Goal: Task Accomplishment & Management: Use online tool/utility

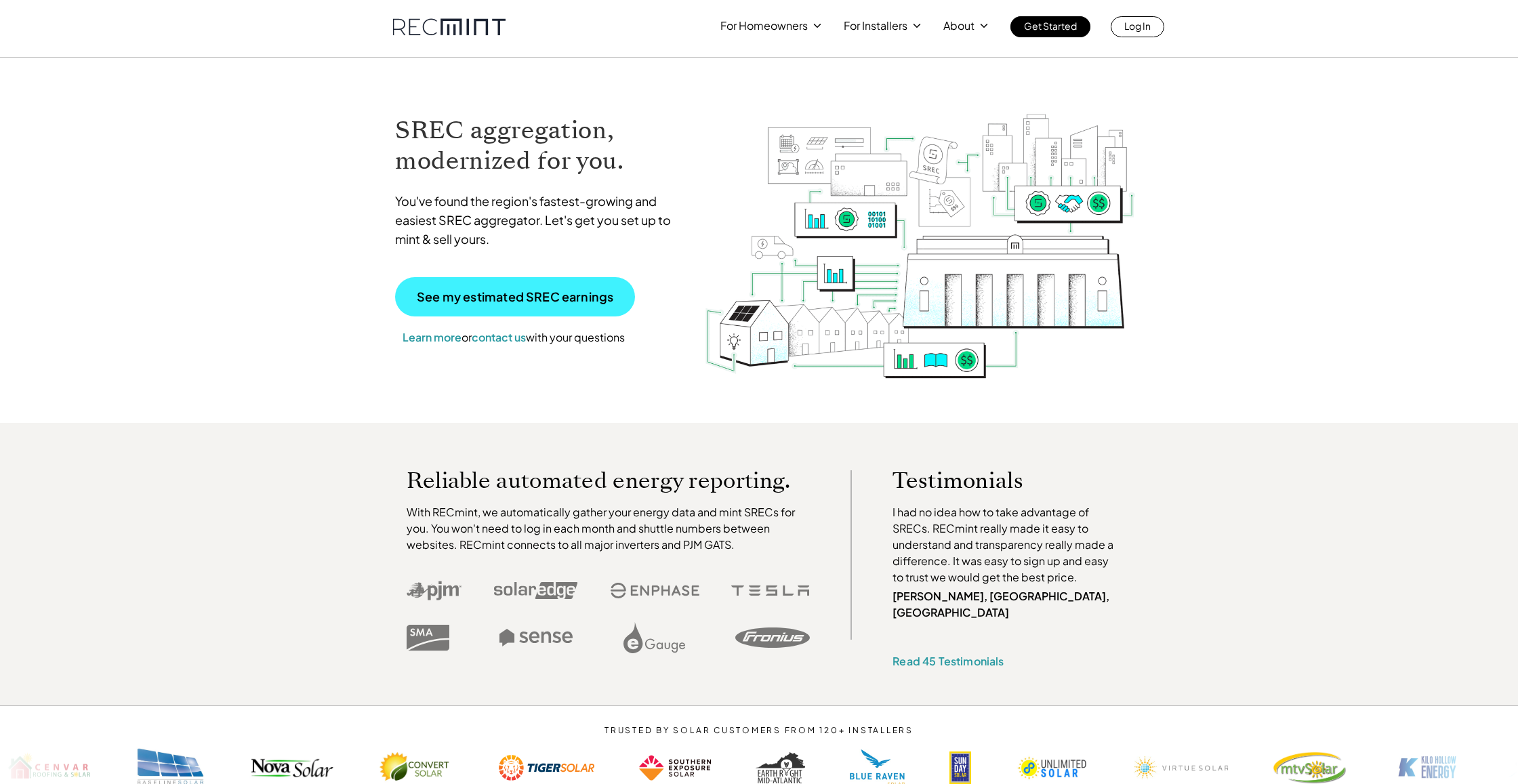
click at [558, 294] on p "See my estimated SREC earnings" at bounding box center [515, 296] width 196 height 12
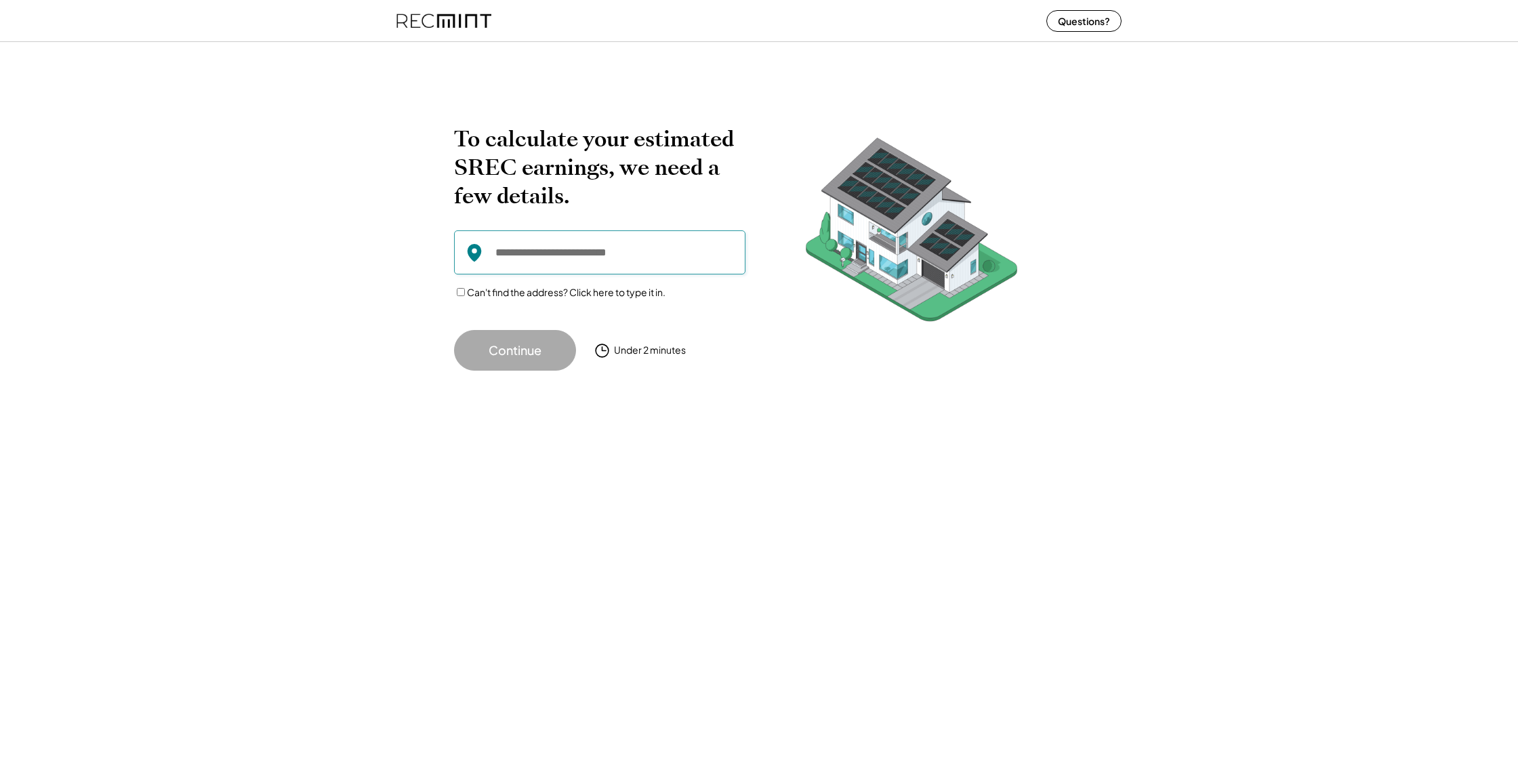
click at [548, 258] on input "input" at bounding box center [600, 252] width 291 height 44
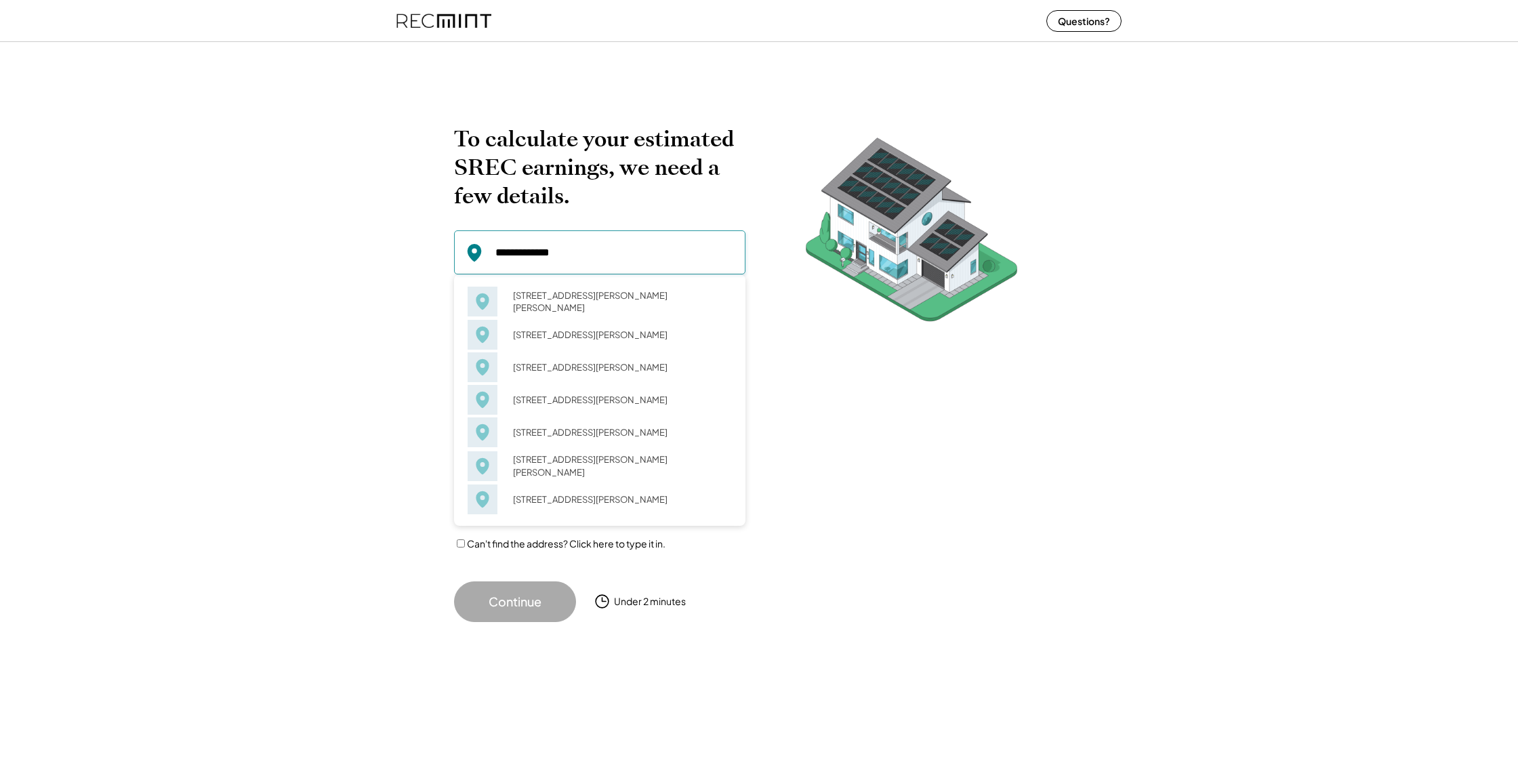
drag, startPoint x: 656, startPoint y: 258, endPoint x: 610, endPoint y: 301, distance: 63.0
click at [610, 301] on div "To calculate your estimated SREC earnings, we need a few details. 443 Lynn St H…" at bounding box center [600, 373] width 291 height 498
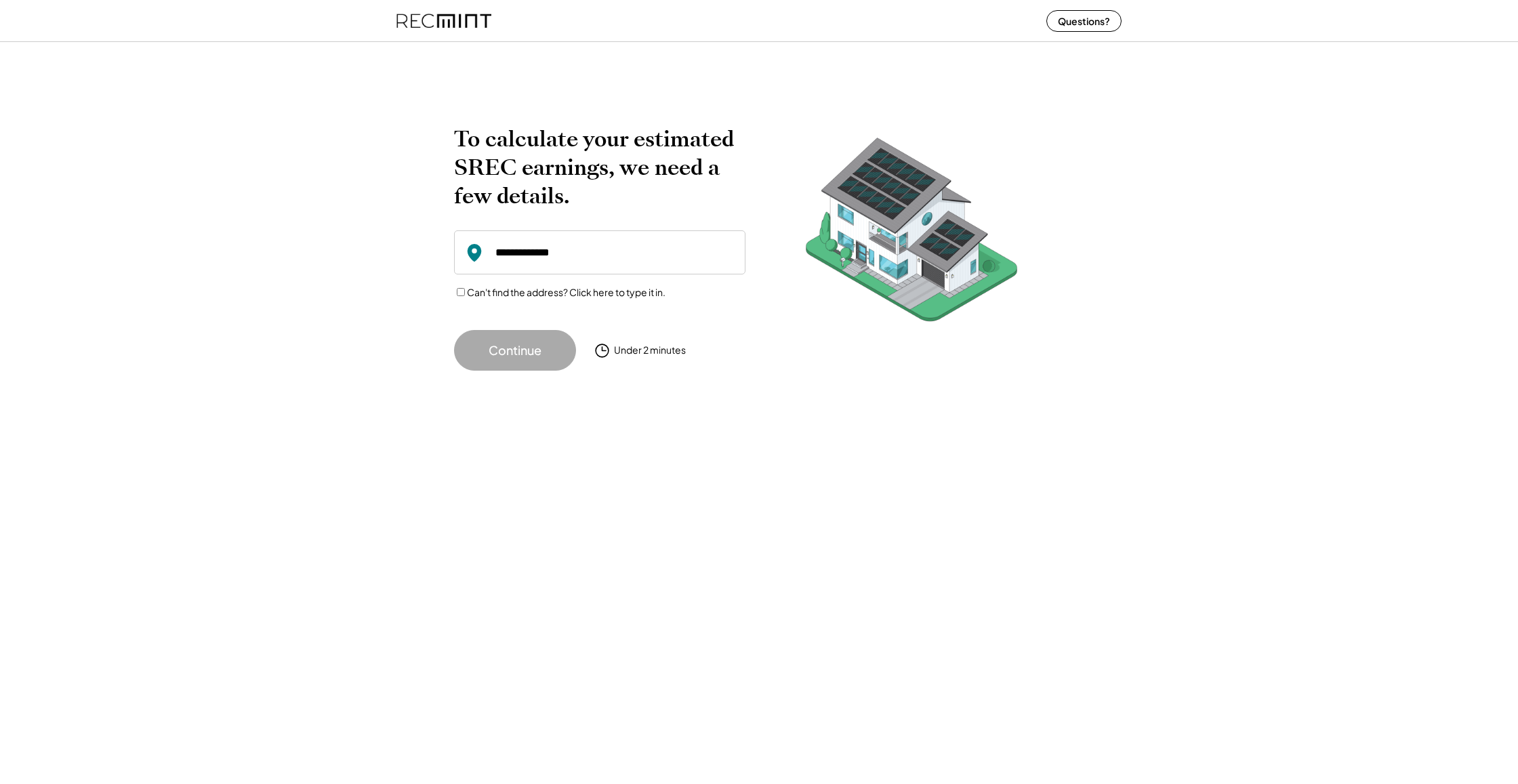
click at [515, 341] on button "Continue" at bounding box center [515, 350] width 122 height 41
drag, startPoint x: 565, startPoint y: 242, endPoint x: 565, endPoint y: 250, distance: 8.0
click at [567, 249] on input "input" at bounding box center [600, 252] width 291 height 44
drag, startPoint x: 544, startPoint y: 247, endPoint x: 551, endPoint y: 252, distance: 8.6
click at [548, 248] on input "input" at bounding box center [600, 252] width 291 height 44
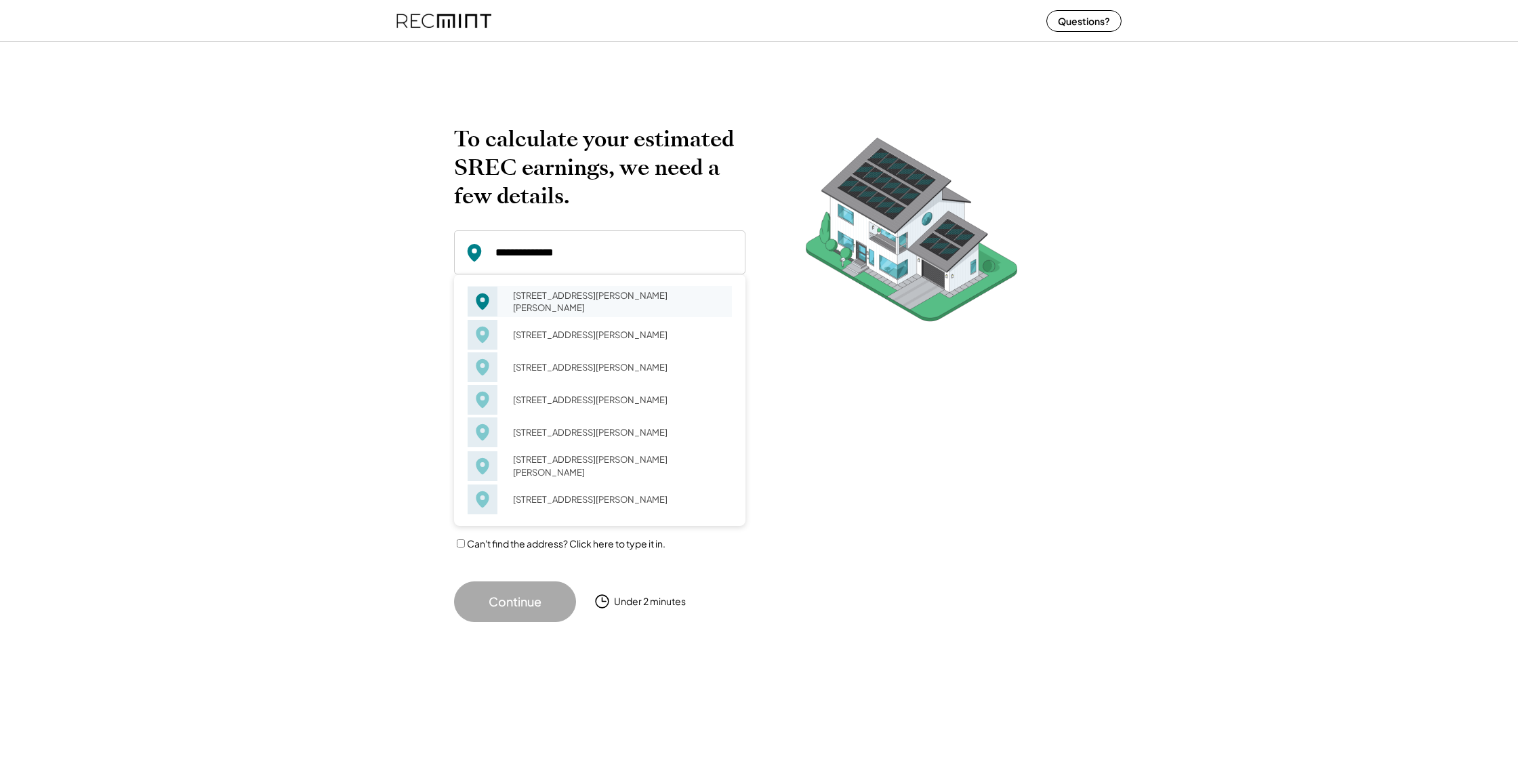
click at [572, 301] on div "443 Lynn St Harrington Park, NJ 07640" at bounding box center [617, 301] width 227 height 31
type input "**********"
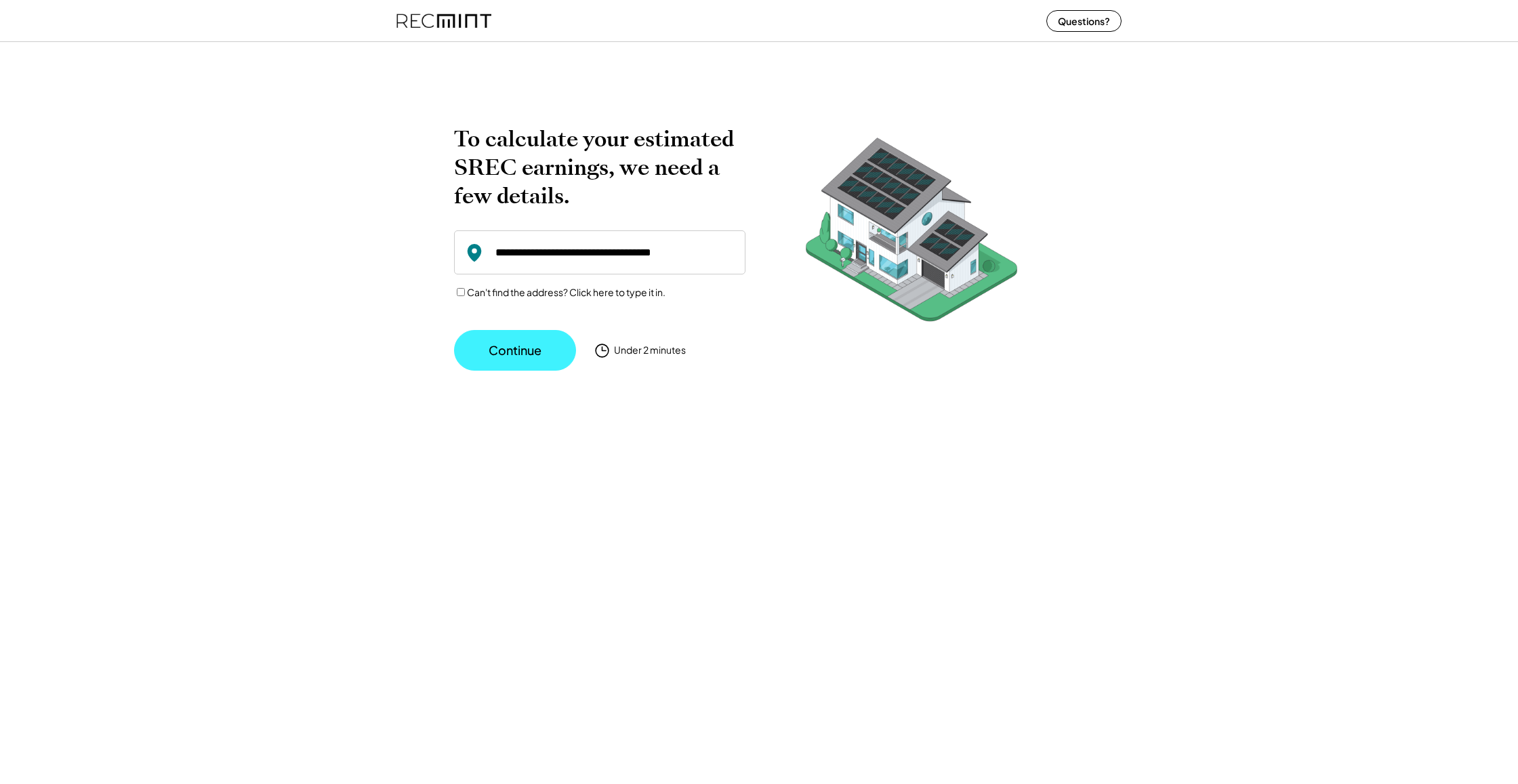
click at [530, 346] on button "Continue" at bounding box center [515, 350] width 122 height 41
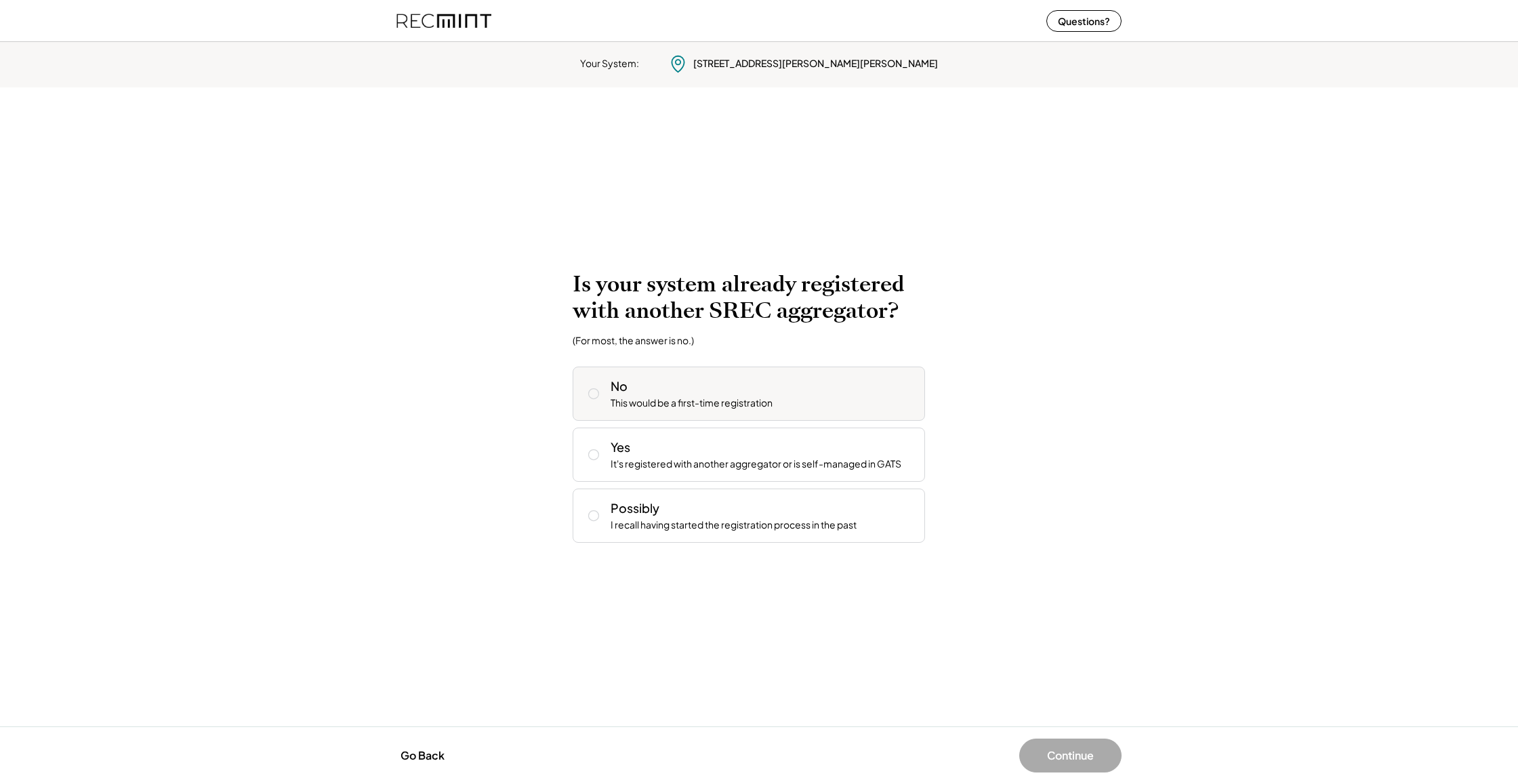
drag, startPoint x: 592, startPoint y: 389, endPoint x: 692, endPoint y: 402, distance: 100.8
click at [596, 389] on icon at bounding box center [594, 393] width 13 height 13
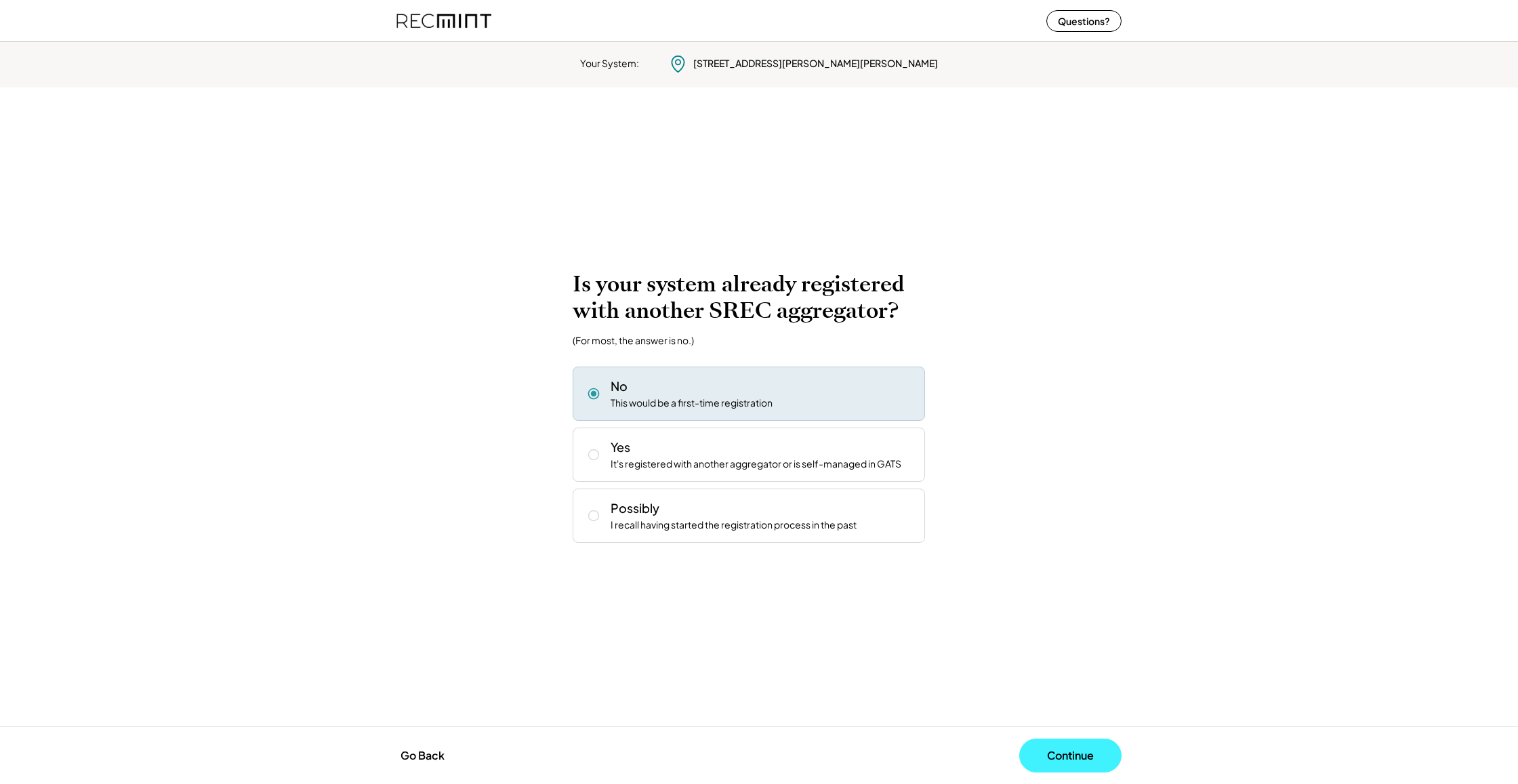
click at [1070, 760] on button "Continue" at bounding box center [1070, 755] width 102 height 34
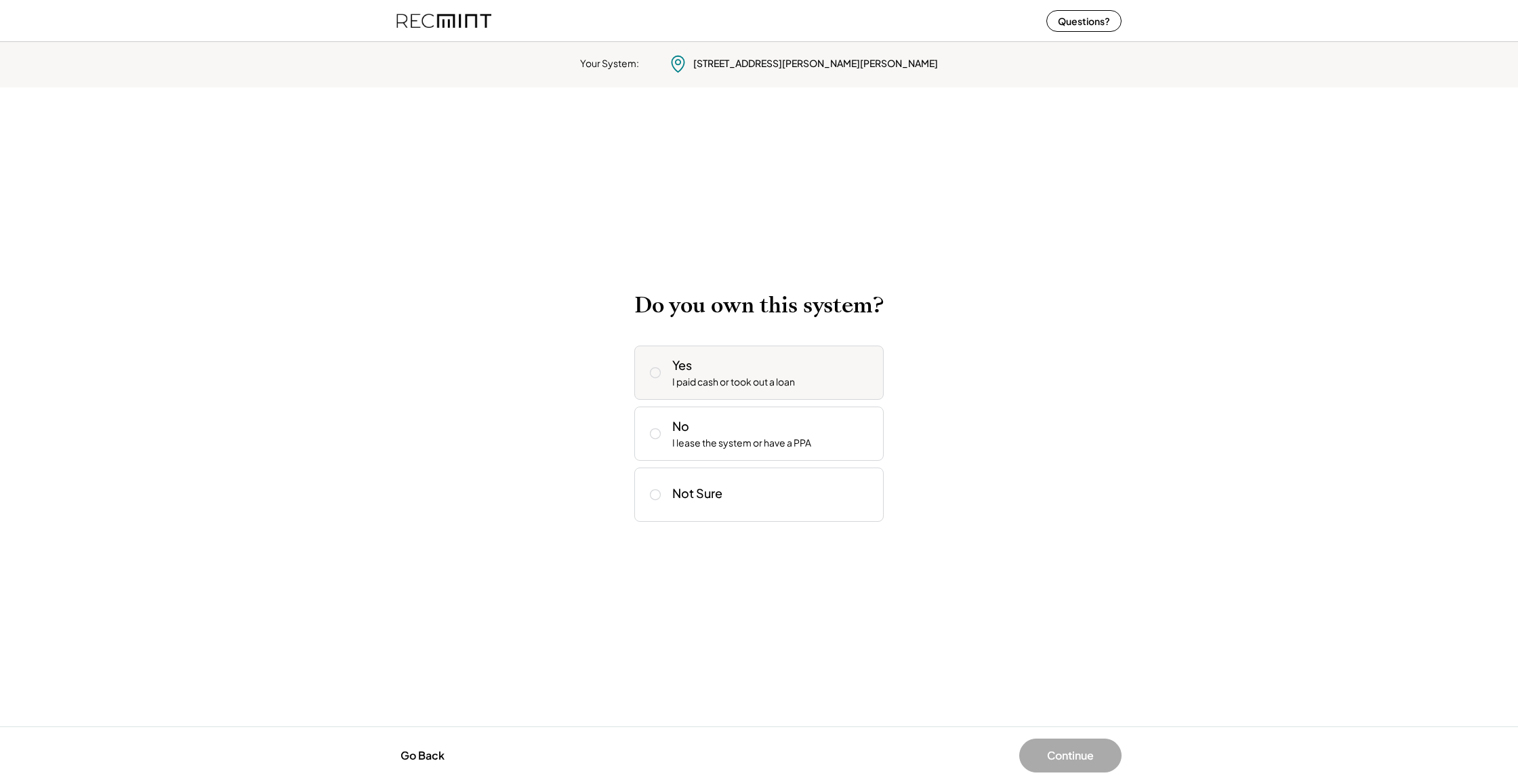
drag, startPoint x: 651, startPoint y: 369, endPoint x: 783, endPoint y: 416, distance: 140.1
click at [659, 371] on icon at bounding box center [655, 372] width 13 height 13
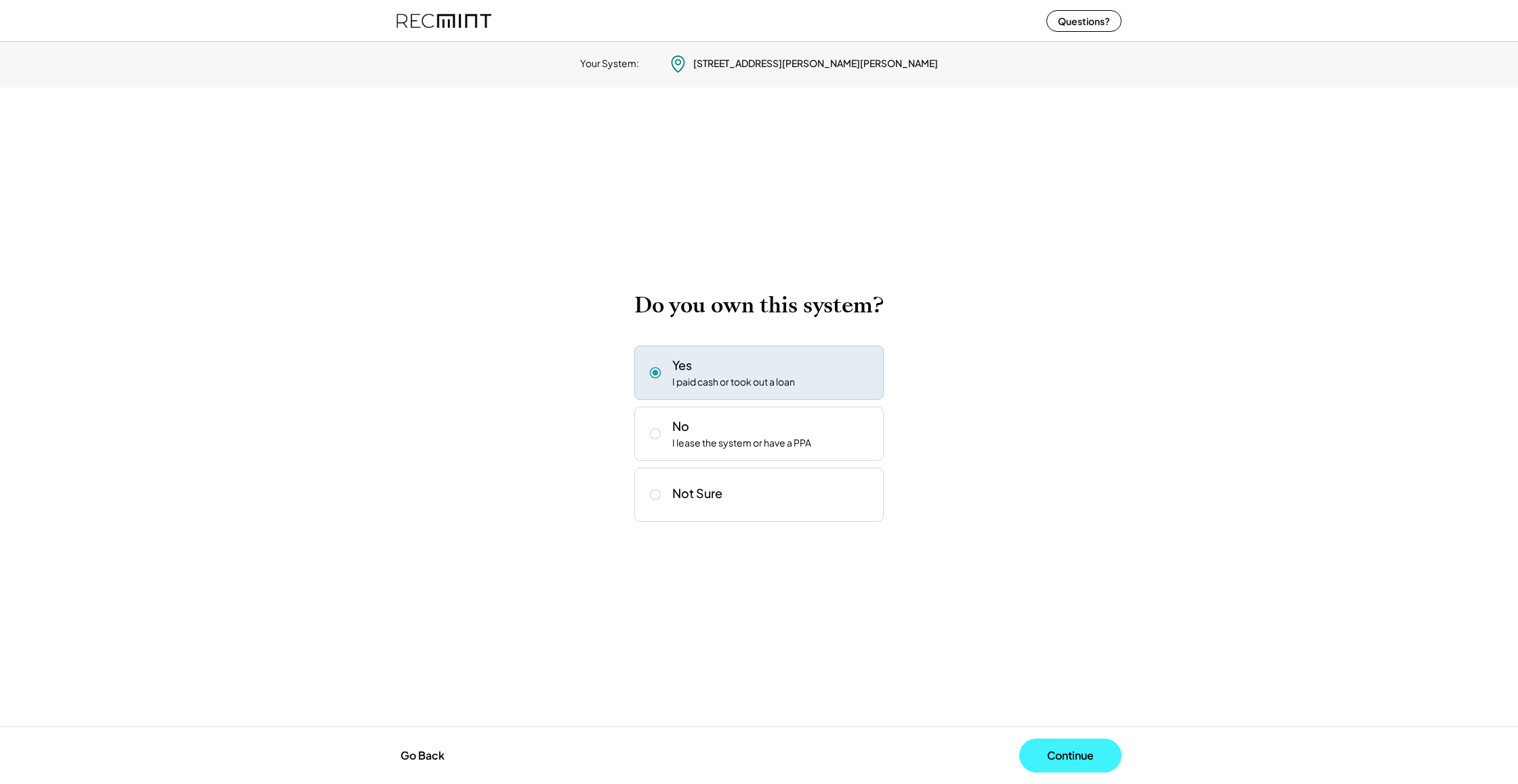
click at [1067, 754] on button "Continue" at bounding box center [1070, 755] width 102 height 34
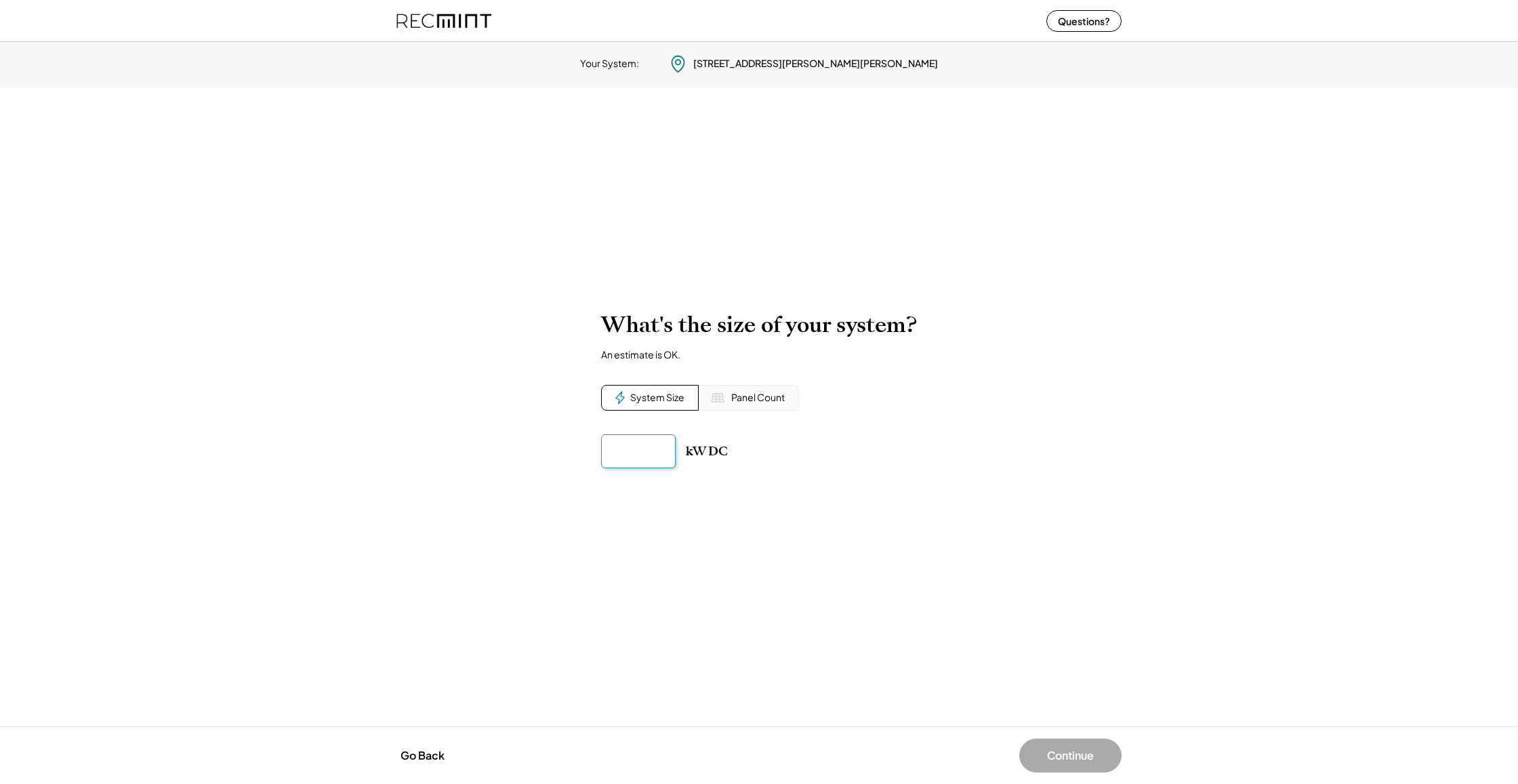
click at [637, 443] on input "input" at bounding box center [639, 451] width 75 height 34
click at [758, 395] on div "Panel Count" at bounding box center [758, 397] width 54 height 13
click at [633, 450] on input "input" at bounding box center [639, 451] width 75 height 34
drag, startPoint x: 652, startPoint y: 407, endPoint x: 657, endPoint y: 398, distance: 10.3
click at [653, 405] on div "System Size" at bounding box center [650, 398] width 98 height 26
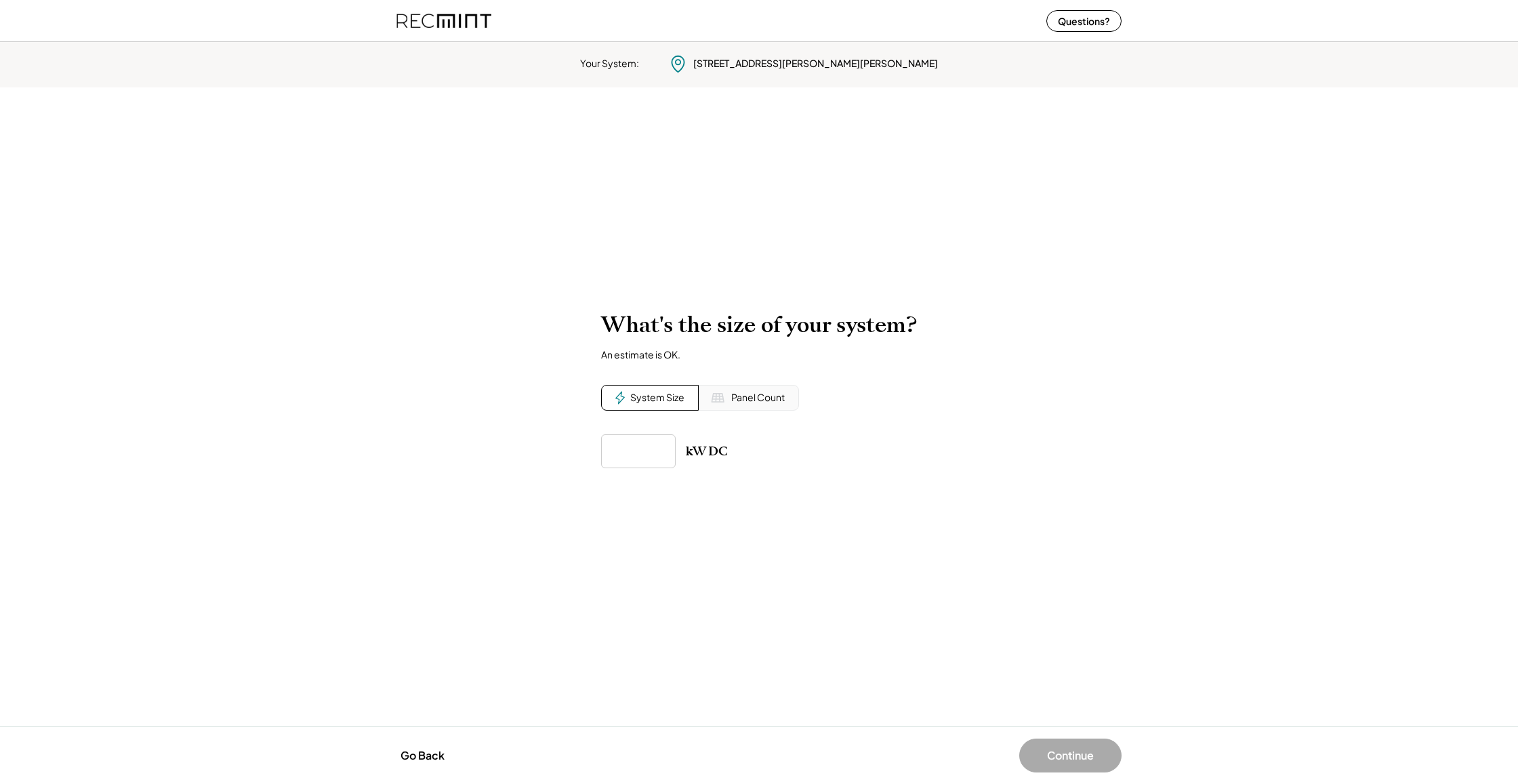
click at [746, 399] on div "Panel Count" at bounding box center [758, 397] width 54 height 13
click at [642, 453] on input "input" at bounding box center [639, 451] width 75 height 34
drag, startPoint x: 636, startPoint y: 452, endPoint x: 593, endPoint y: 450, distance: 43.0
click at [593, 450] on div "To calculate your estimated SREC earnings, we need a few details. 443 Lynn St H…" at bounding box center [759, 407] width 1518 height 217
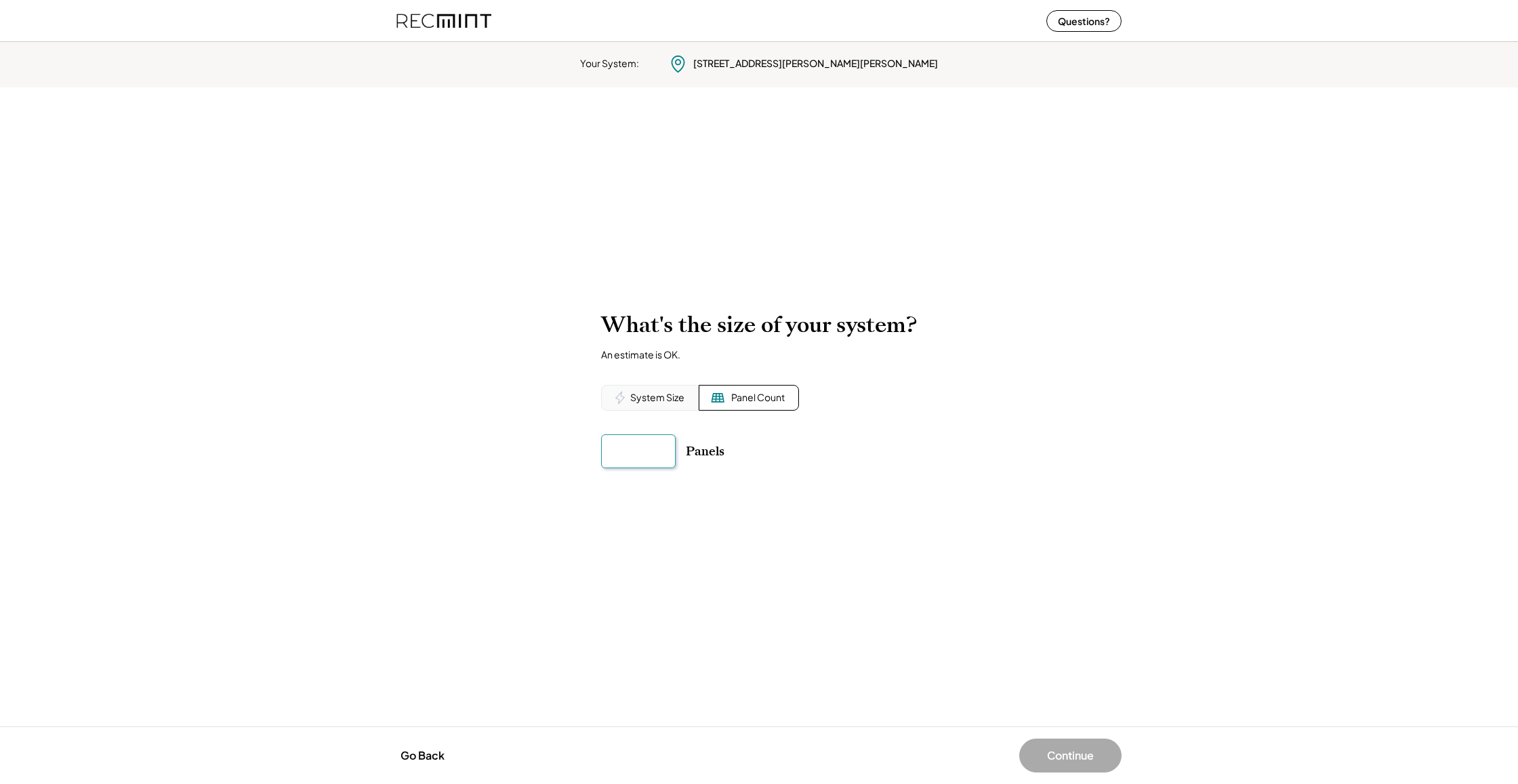
scroll to position [0, 0]
click at [663, 447] on input "input" at bounding box center [639, 451] width 75 height 34
click at [653, 452] on input "input" at bounding box center [639, 451] width 75 height 34
drag, startPoint x: 631, startPoint y: 451, endPoint x: 598, endPoint y: 447, distance: 33.2
click at [598, 447] on div "To calculate your estimated SREC earnings, we need a few details. 443 Lynn St H…" at bounding box center [759, 407] width 1518 height 217
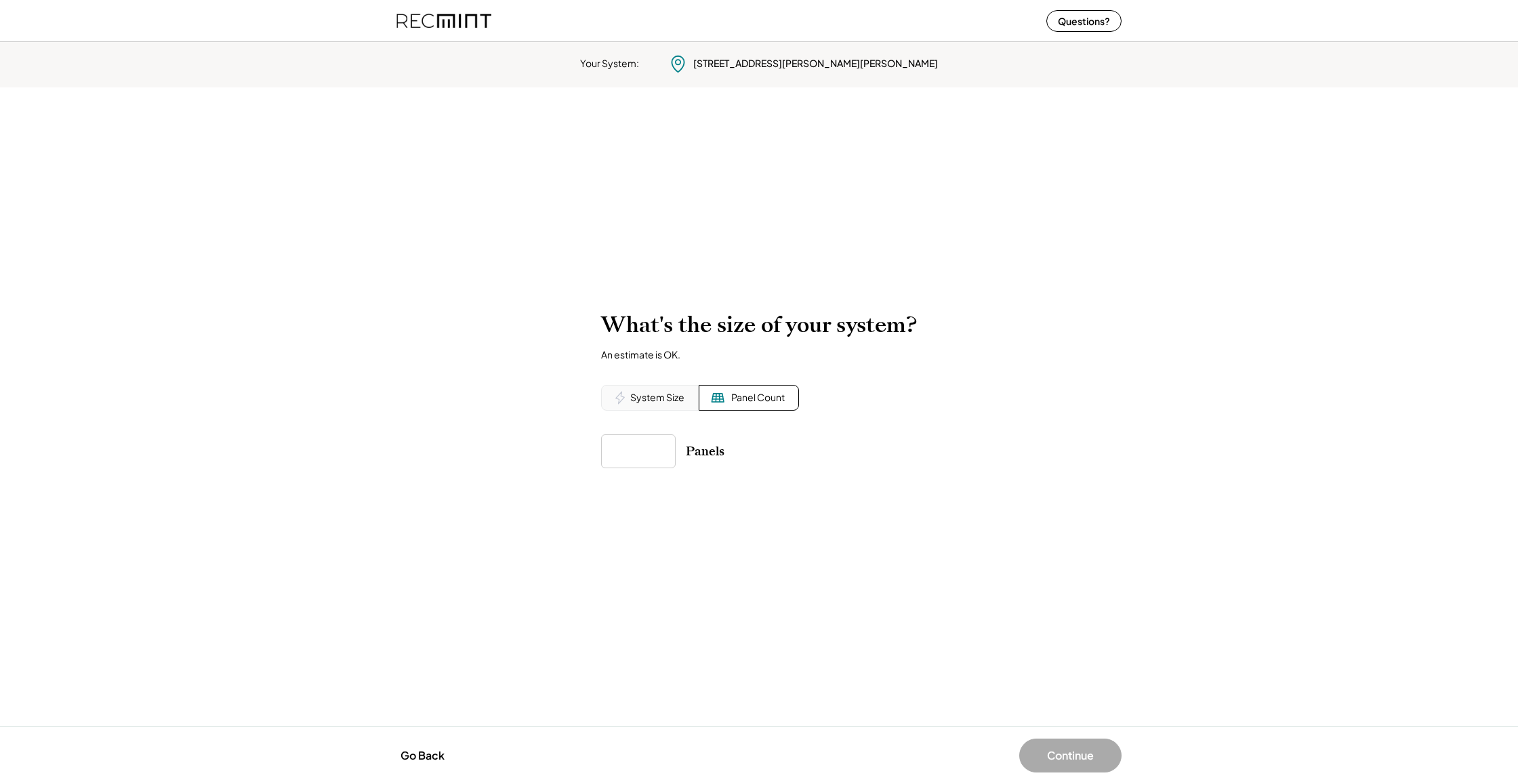
click at [1077, 750] on button "Continue" at bounding box center [1070, 755] width 102 height 34
click at [1086, 751] on button "Continue" at bounding box center [1070, 755] width 102 height 34
click at [634, 447] on input "input" at bounding box center [639, 451] width 75 height 34
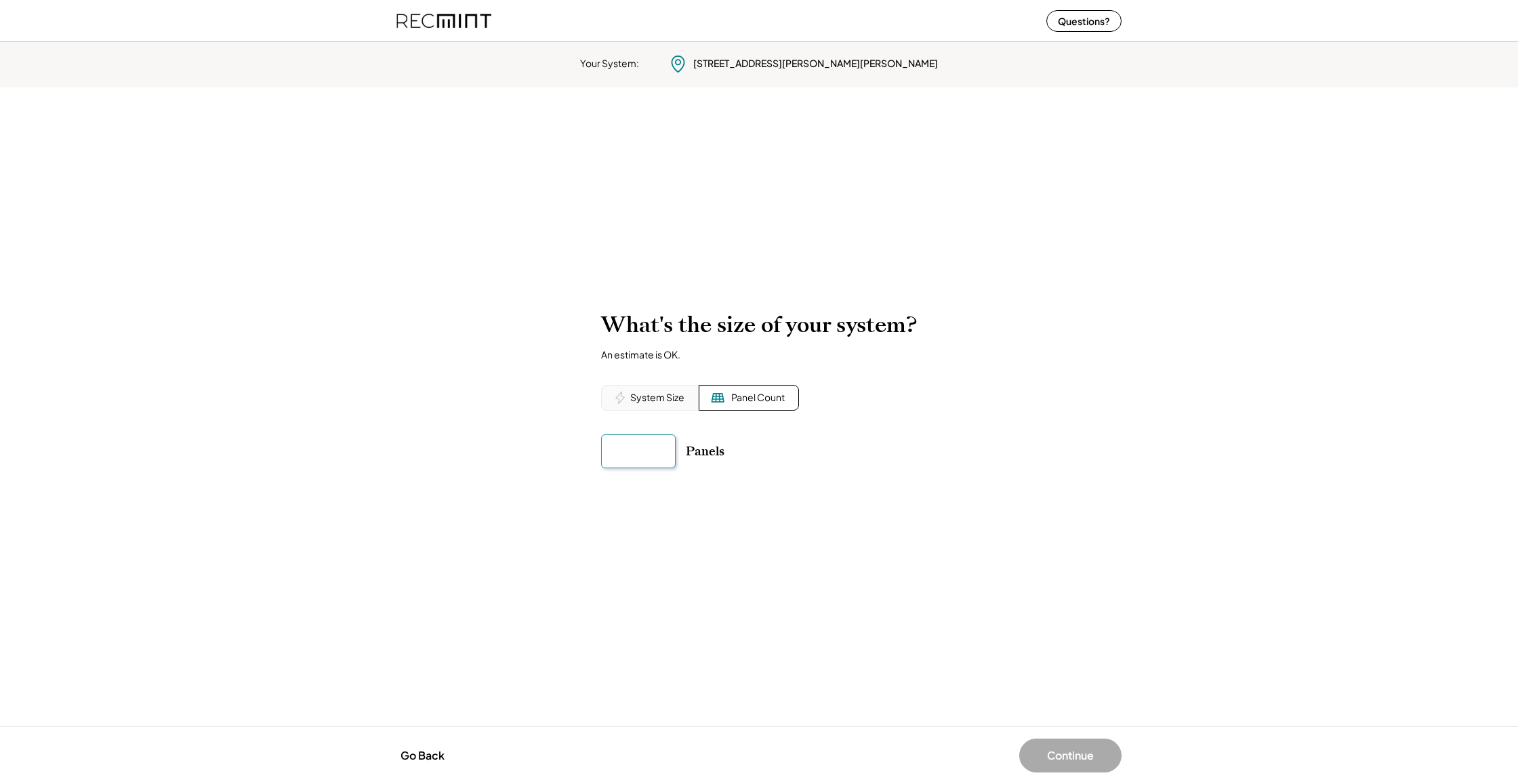
drag, startPoint x: 648, startPoint y: 450, endPoint x: 606, endPoint y: 448, distance: 42.0
click at [606, 447] on input "input" at bounding box center [639, 451] width 75 height 34
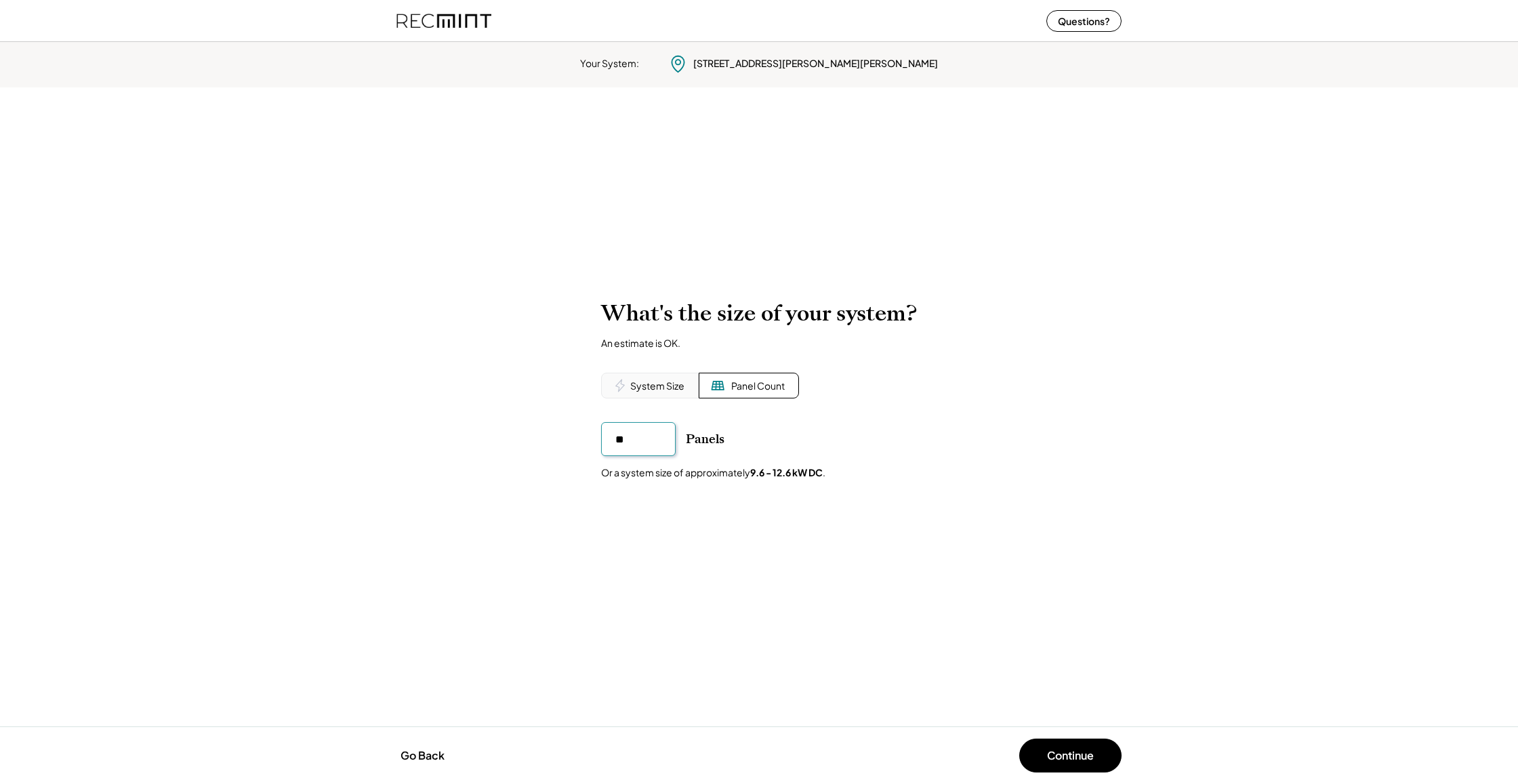
click at [640, 431] on input "input" at bounding box center [639, 439] width 75 height 34
drag, startPoint x: 637, startPoint y: 436, endPoint x: 608, endPoint y: 433, distance: 29.2
click at [608, 433] on input "input" at bounding box center [639, 439] width 75 height 34
drag, startPoint x: 648, startPoint y: 445, endPoint x: 592, endPoint y: 443, distance: 56.0
click at [589, 443] on div "To calculate your estimated SREC earnings, we need a few details. 443 Lynn St H…" at bounding box center [759, 407] width 1518 height 241
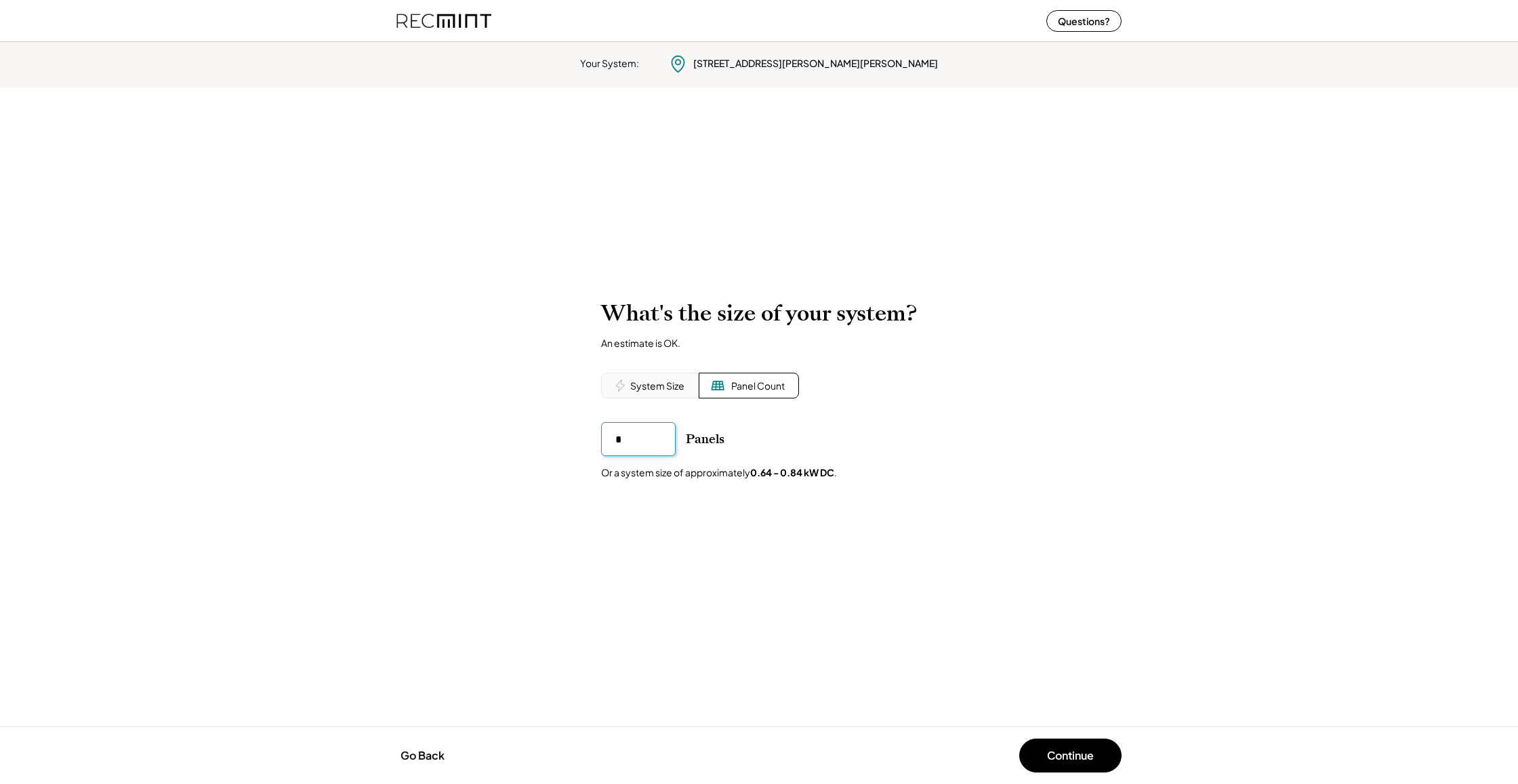
type input "**"
click at [1096, 754] on button "Continue" at bounding box center [1070, 755] width 102 height 34
